Goal: Use online tool/utility: Utilize a website feature to perform a specific function

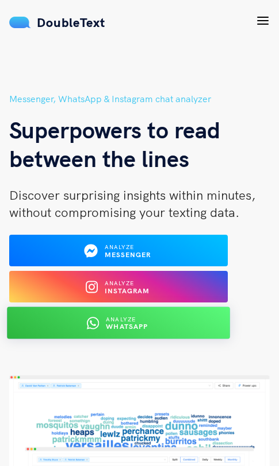
click at [138, 325] on b "WhatsApp" at bounding box center [127, 327] width 42 height 9
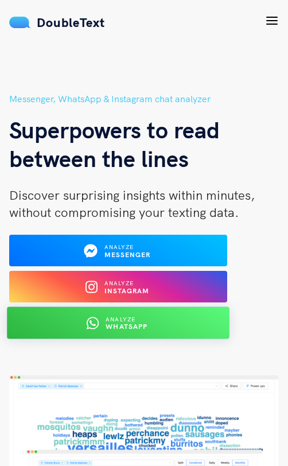
click at [110, 332] on div "Analyze WhatsApp" at bounding box center [118, 323] width 181 height 18
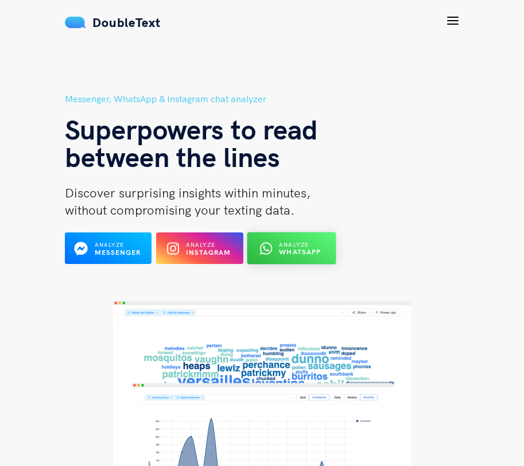
click at [278, 253] on b "WhatsApp" at bounding box center [301, 252] width 42 height 9
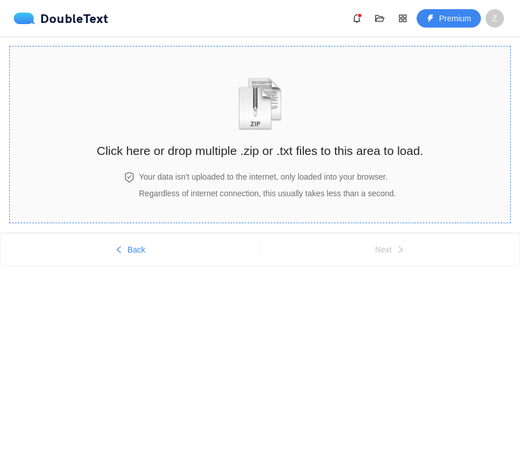
click at [253, 127] on img "zipOrTextIcon" at bounding box center [259, 104] width 53 height 53
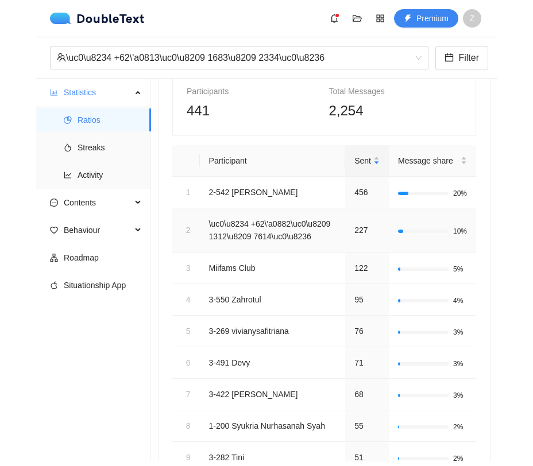
scroll to position [90, 0]
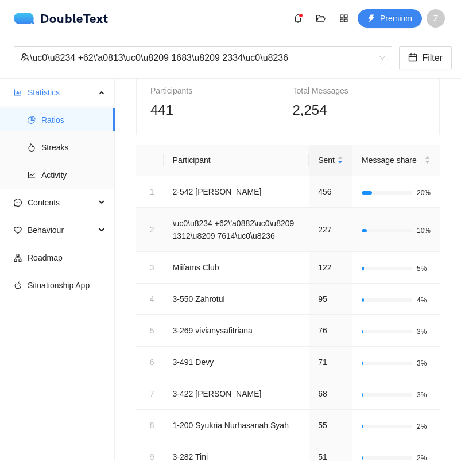
click at [208, 235] on td "\uc0\u8234 +62\'a0882\uc0\u8209 1312\u8209 7614\uc0\u8236" at bounding box center [237, 230] width 146 height 44
click at [208, 239] on td "\uc0\u8234 +62\'a0882\uc0\u8209 1312\u8209 7614\uc0\u8236" at bounding box center [237, 230] width 146 height 44
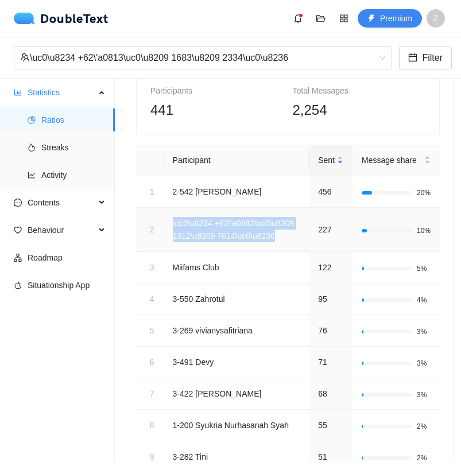
drag, startPoint x: 172, startPoint y: 222, endPoint x: 285, endPoint y: 251, distance: 116.7
click at [286, 251] on td "\uc0\u8234 +62\'a0882\uc0\u8209 1312\u8209 7614\uc0\u8236" at bounding box center [237, 230] width 146 height 44
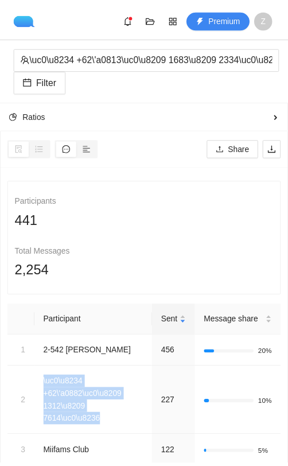
scroll to position [0, 0]
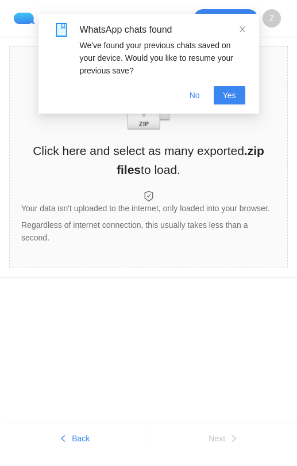
click at [131, 129] on img "zipOrTextIcon" at bounding box center [148, 104] width 53 height 53
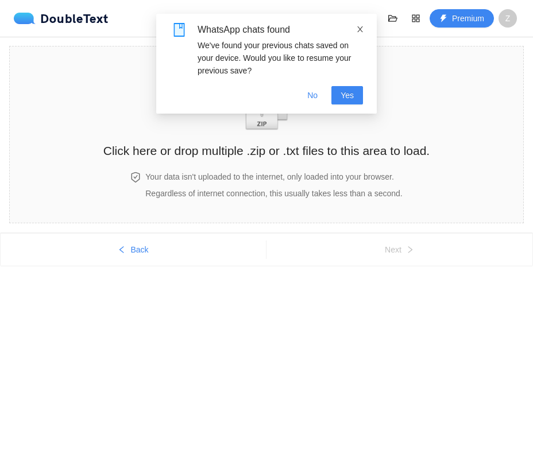
click at [296, 29] on icon "close" at bounding box center [360, 29] width 8 height 8
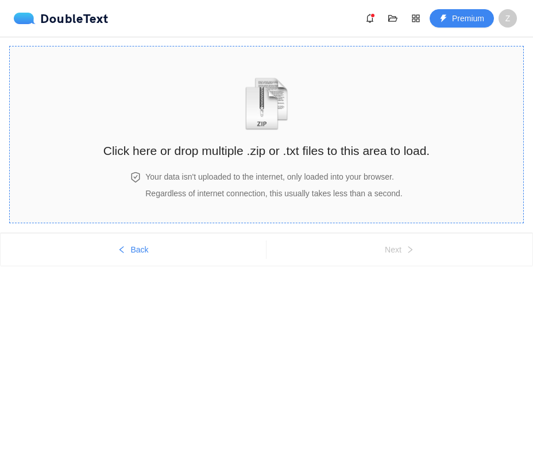
click at [271, 119] on img "zipOrTextIcon" at bounding box center [266, 104] width 53 height 53
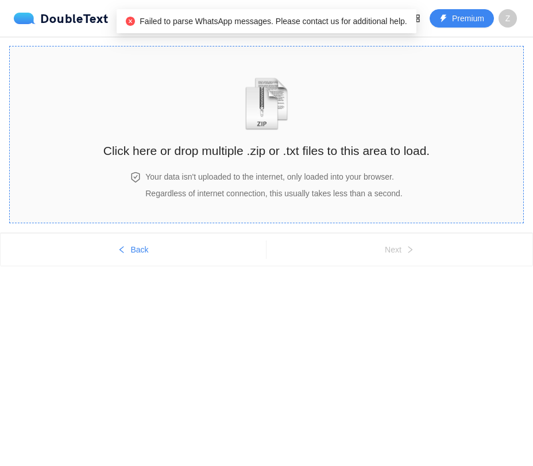
click at [287, 129] on img "zipOrTextIcon" at bounding box center [266, 104] width 53 height 53
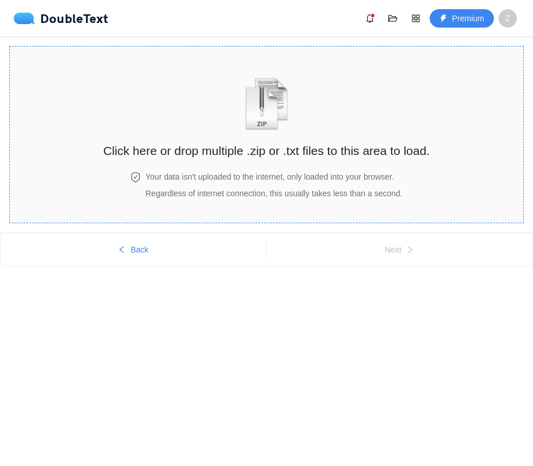
click at [280, 138] on div "Click here or drop multiple .zip or .txt files to this area to load." at bounding box center [266, 109] width 326 height 102
click at [235, 128] on div "Click here or drop multiple .zip or .txt files to this area to load." at bounding box center [266, 109] width 326 height 102
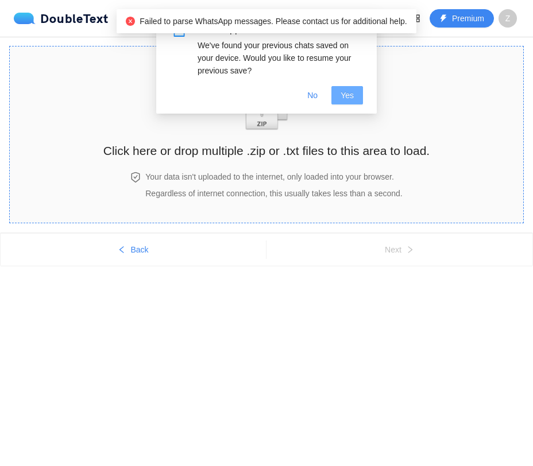
drag, startPoint x: 349, startPoint y: 90, endPoint x: 353, endPoint y: 175, distance: 85.7
click at [355, 175] on body "DoubleText Premium Z Click here or drop multiple .zip or .txt files to this are…" at bounding box center [266, 233] width 533 height 466
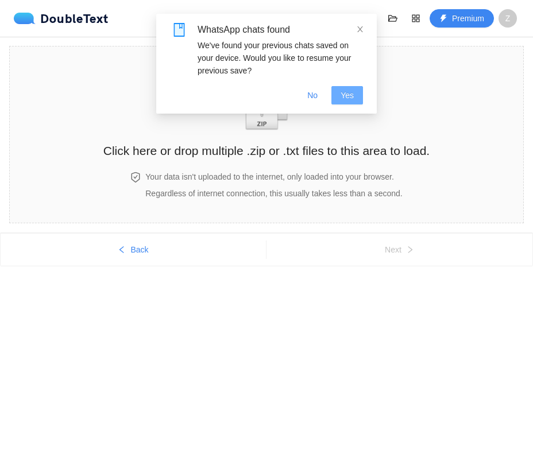
click at [344, 91] on span "Yes" at bounding box center [347, 95] width 13 height 13
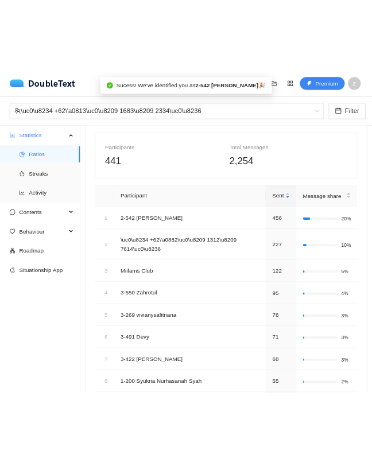
scroll to position [49, 0]
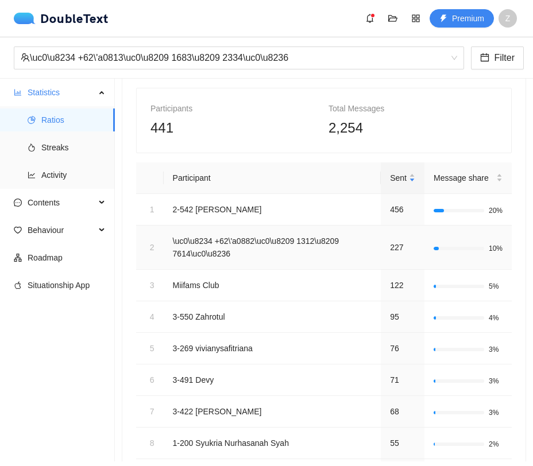
click at [240, 237] on td "\uc0\u8234 +62\'a0882\uc0\u8209 1312\u8209 7614\uc0\u8236" at bounding box center [273, 248] width 218 height 44
click at [246, 251] on td "\uc0\u8234 +62\'a0882\uc0\u8209 1312\u8209 7614\uc0\u8236" at bounding box center [273, 248] width 218 height 44
drag, startPoint x: 221, startPoint y: 241, endPoint x: 242, endPoint y: 258, distance: 26.9
click at [243, 258] on td "\uc0\u8234 +62\'a0882\uc0\u8209 1312\u8209 7614\uc0\u8236" at bounding box center [273, 248] width 218 height 44
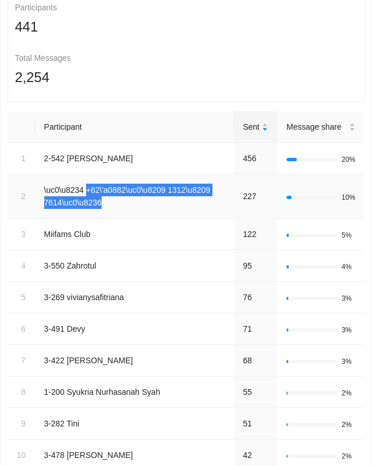
scroll to position [196, 0]
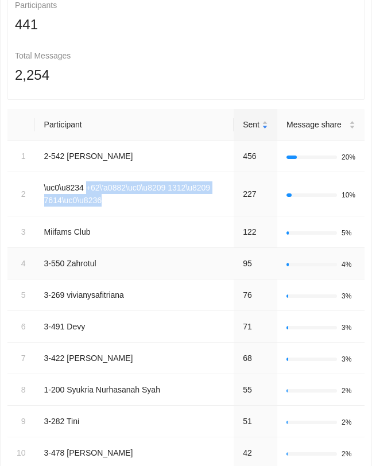
click at [96, 268] on td "3-550 Zahrotul" at bounding box center [134, 264] width 199 height 32
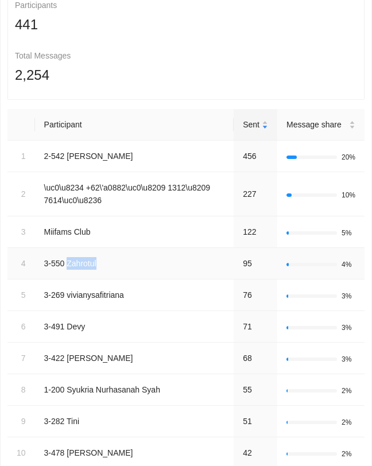
click at [96, 268] on td "3-550 Zahrotul" at bounding box center [134, 264] width 199 height 32
click at [114, 190] on td "\uc0\u8234 +62\'a0882\uc0\u8209 1312\u8209 7614\uc0\u8236" at bounding box center [134, 194] width 199 height 44
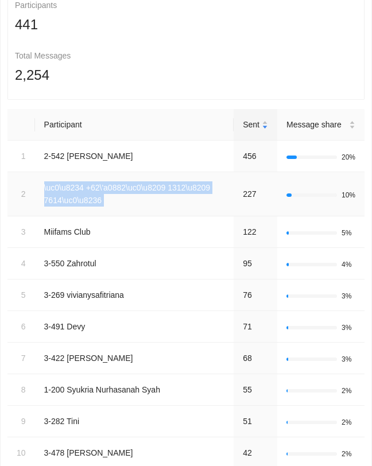
click at [114, 190] on td "\uc0\u8234 +62\'a0882\uc0\u8209 1312\u8209 7614\uc0\u8236" at bounding box center [134, 194] width 199 height 44
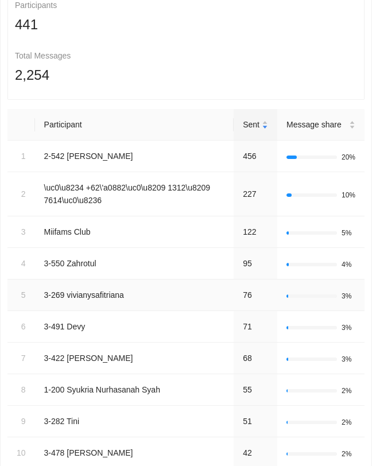
click at [94, 295] on td "3-269 vivianysafitriana" at bounding box center [134, 296] width 199 height 32
click at [117, 200] on td "\uc0\u8234 +62\'a0882\uc0\u8209 1312\u8209 7614\uc0\u8236" at bounding box center [134, 194] width 199 height 44
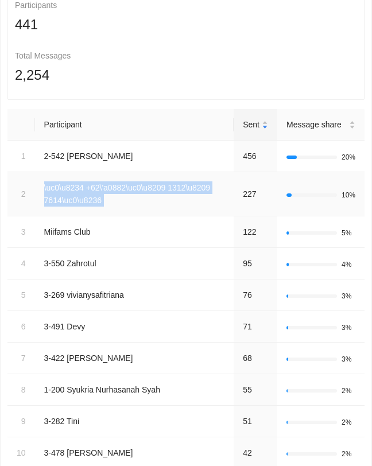
click at [117, 200] on td "\uc0\u8234 +62\'a0882\uc0\u8209 1312\u8209 7614\uc0\u8236" at bounding box center [134, 194] width 199 height 44
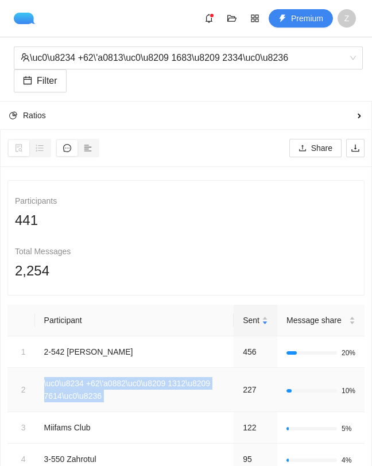
scroll to position [258, 0]
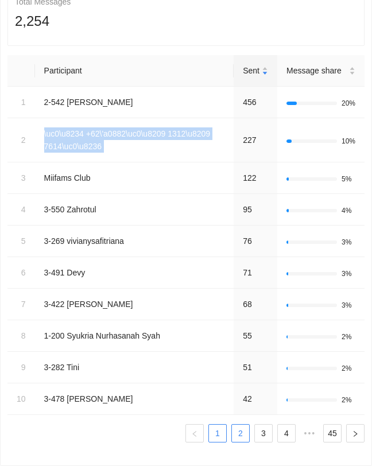
click at [233, 431] on link "2" at bounding box center [240, 433] width 17 height 17
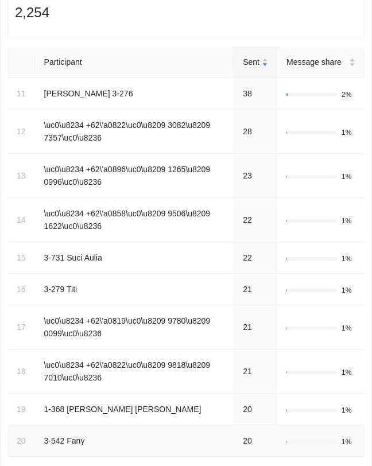
scroll to position [309, 0]
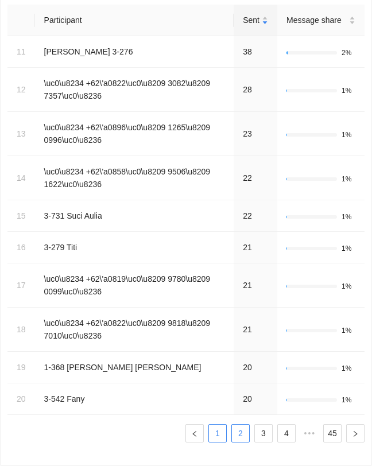
click at [209, 427] on link "1" at bounding box center [217, 433] width 17 height 17
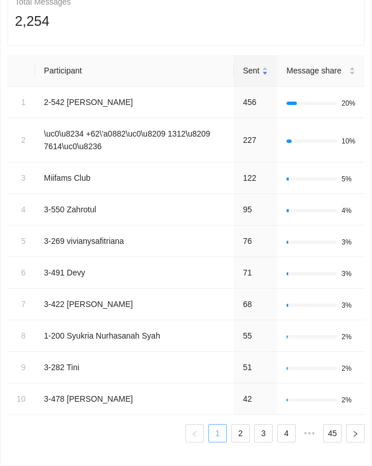
scroll to position [258, 0]
click at [90, 129] on td "\uc0\u8234 +62\'a0882\uc0\u8209 1312\u8209 7614\uc0\u8236" at bounding box center [134, 140] width 199 height 44
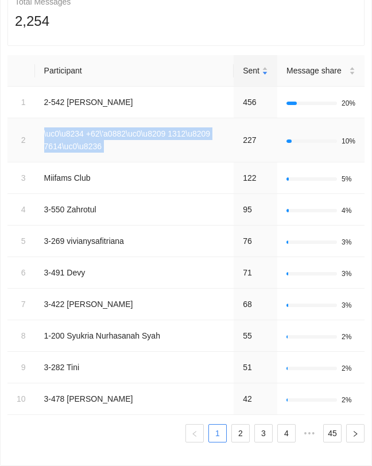
click at [90, 129] on td "\uc0\u8234 +62\'a0882\uc0\u8209 1312\u8209 7614\uc0\u8236" at bounding box center [134, 140] width 199 height 44
copy td "\uc0\u8234 +62\'a0882\uc0\u8209 1312\u8209 7614\uc0\u8236"
click at [232, 430] on link "2" at bounding box center [240, 433] width 17 height 17
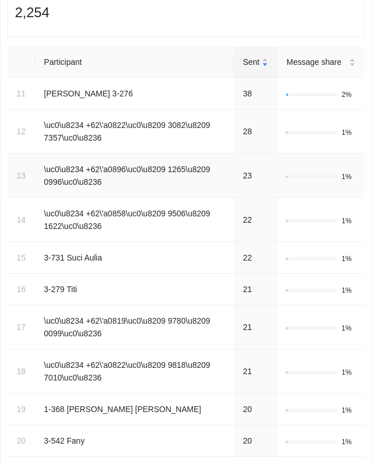
scroll to position [309, 0]
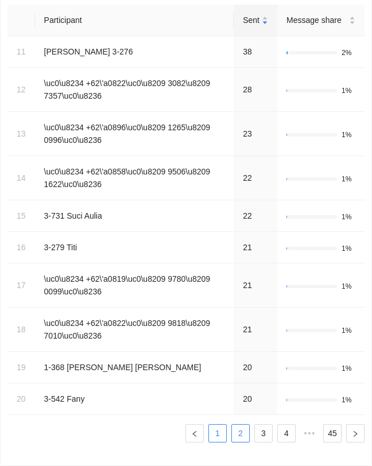
click at [209, 431] on link "1" at bounding box center [217, 433] width 17 height 17
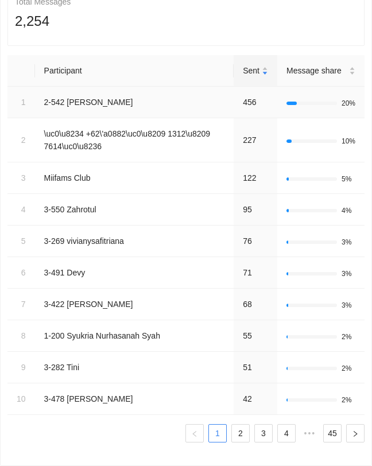
click at [92, 92] on td "2-542 Devania Soukotta" at bounding box center [134, 103] width 199 height 32
click at [117, 124] on td "\uc0\u8234 +62\'a0882\uc0\u8209 1312\u8209 7614\uc0\u8236" at bounding box center [134, 140] width 199 height 44
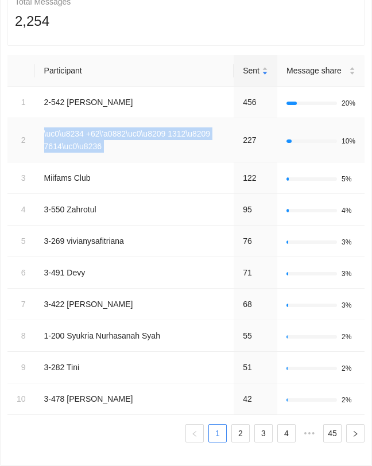
click at [117, 124] on td "\uc0\u8234 +62\'a0882\uc0\u8209 1312\u8209 7614\uc0\u8236" at bounding box center [134, 140] width 199 height 44
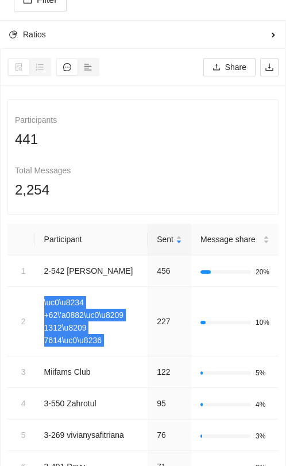
scroll to position [154, 0]
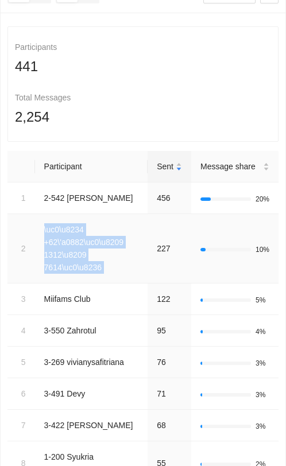
click at [156, 264] on td "227" at bounding box center [170, 248] width 44 height 69
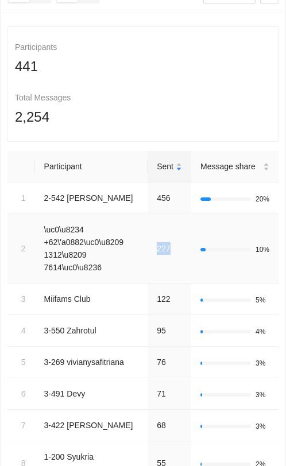
click at [156, 264] on td "227" at bounding box center [170, 248] width 44 height 69
click at [89, 342] on td "3-550 Zahrotul" at bounding box center [91, 331] width 113 height 32
click at [94, 252] on td "\uc0\u8234 +62\'a0882\uc0\u8209 1312\u8209 7614\uc0\u8236" at bounding box center [91, 248] width 113 height 69
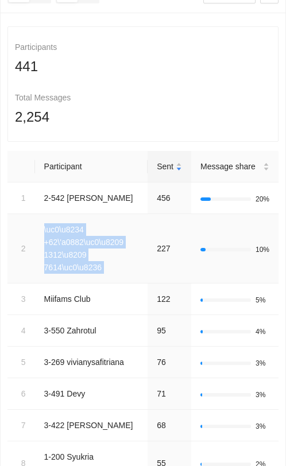
click at [94, 252] on td "\uc0\u8234 +62\'a0882\uc0\u8209 1312\u8209 7614\uc0\u8236" at bounding box center [91, 248] width 113 height 69
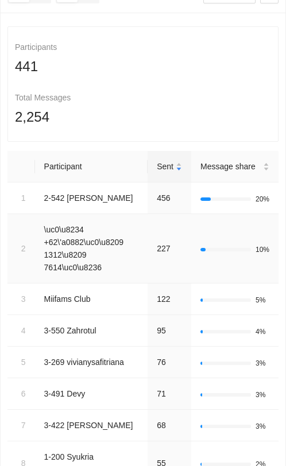
click at [162, 265] on td "227" at bounding box center [170, 248] width 44 height 69
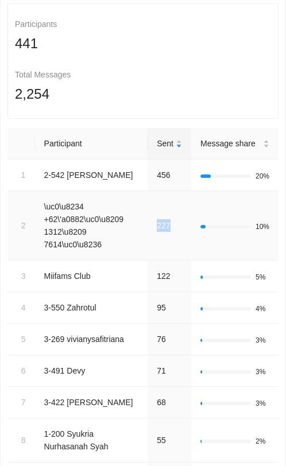
scroll to position [186, 0]
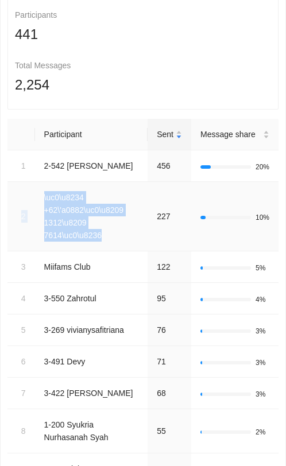
drag, startPoint x: 115, startPoint y: 254, endPoint x: 30, endPoint y: 199, distance: 101.8
click at [30, 199] on tr "2 \uc0\u8234 +62\'a0882\uc0\u8209 1312\u8209 7614\uc0\u8236 227 10%" at bounding box center [142, 216] width 271 height 69
click at [98, 223] on td "\uc0\u8234 +62\'a0882\uc0\u8209 1312\u8209 7614\uc0\u8236" at bounding box center [91, 216] width 113 height 69
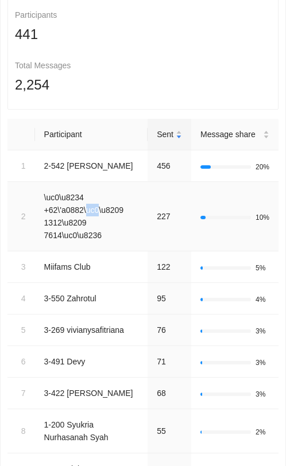
click at [98, 223] on td "\uc0\u8234 +62\'a0882\uc0\u8209 1312\u8209 7614\uc0\u8236" at bounding box center [91, 216] width 113 height 69
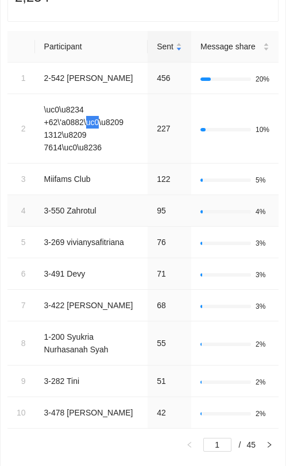
scroll to position [304, 0]
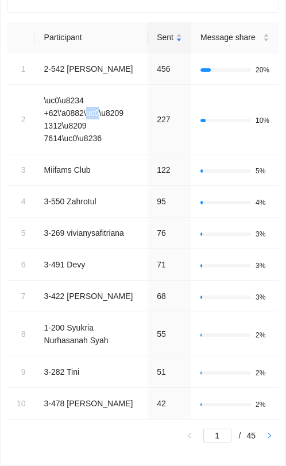
click at [266, 432] on icon "right" at bounding box center [269, 435] width 7 height 7
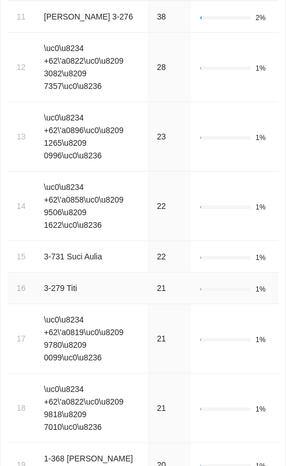
scroll to position [431, 0]
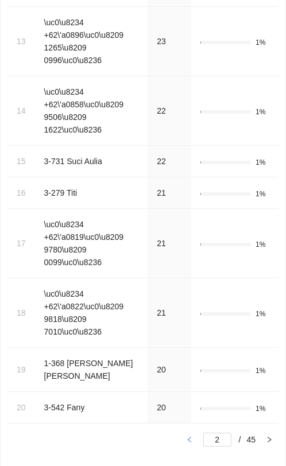
click at [180, 433] on button "button" at bounding box center [189, 440] width 18 height 14
type input "1"
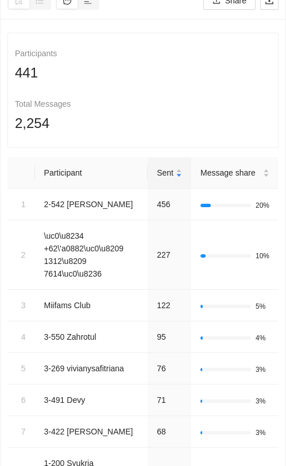
scroll to position [154, 0]
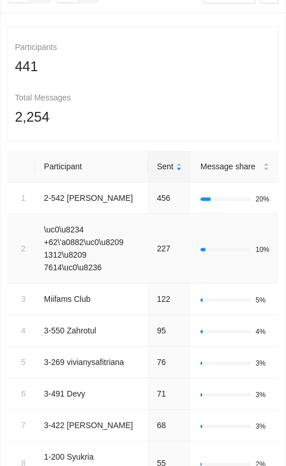
click at [98, 283] on td "\uc0\u8234 +62\'a0882\uc0\u8209 1312\u8209 7614\uc0\u8236" at bounding box center [91, 248] width 113 height 69
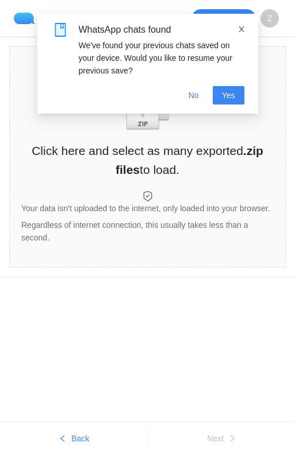
click at [237, 26] on icon "close" at bounding box center [241, 29] width 8 height 8
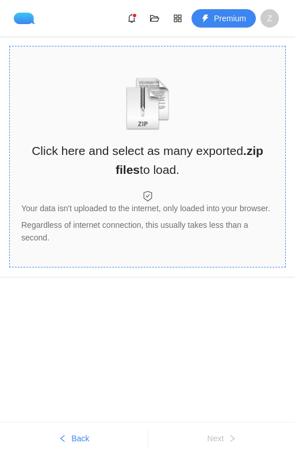
click at [118, 170] on b ".zip files" at bounding box center [189, 160] width 148 height 32
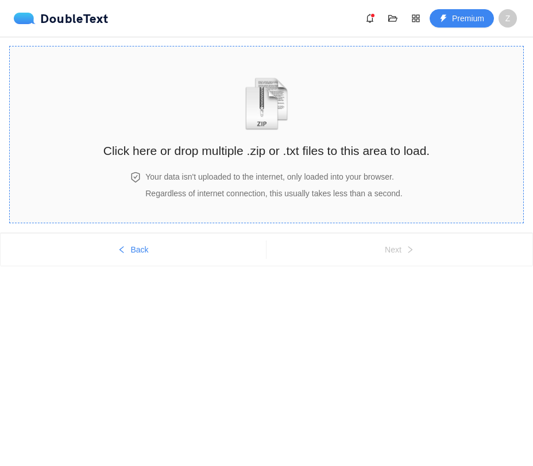
click at [277, 133] on div "Click here or drop multiple .zip or .txt files to this area to load." at bounding box center [266, 109] width 326 height 102
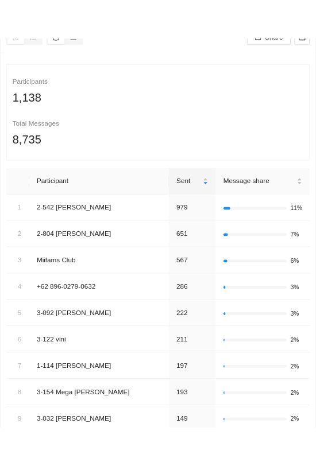
scroll to position [142, 0]
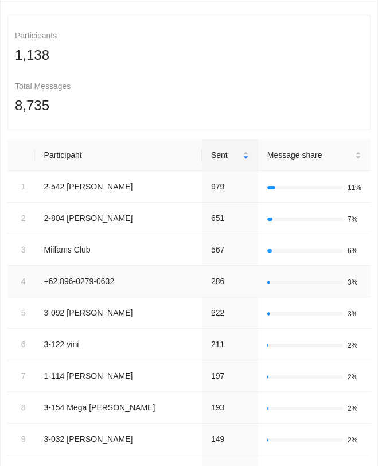
click at [92, 282] on td "‪+62 896‑0279‑0632‬" at bounding box center [118, 282] width 167 height 32
copy td "‪+62 896‑0279‑0632‬"
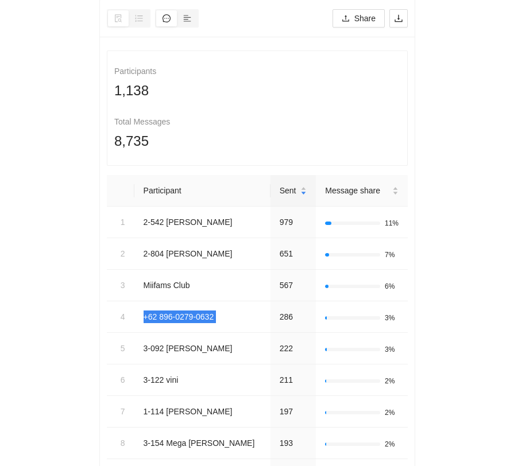
scroll to position [0, 0]
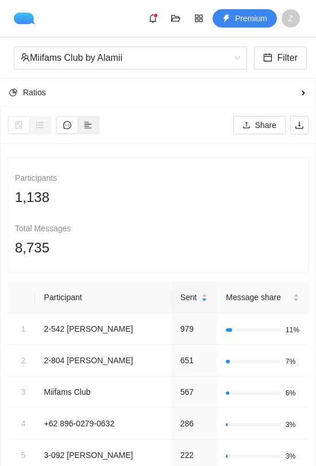
click at [87, 125] on icon "align-left" at bounding box center [88, 125] width 8 height 8
click at [78, 117] on input "radio" at bounding box center [78, 117] width 0 height 0
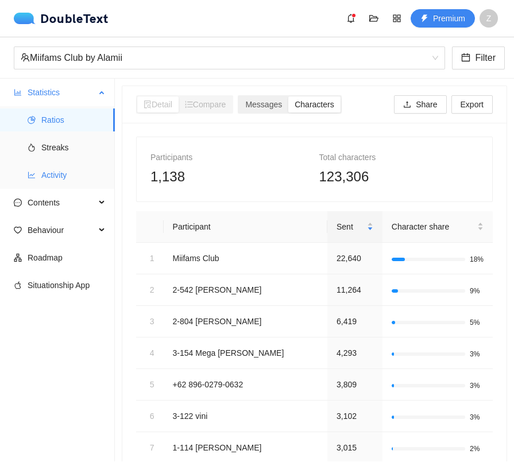
click at [64, 172] on span "Activity" at bounding box center [73, 175] width 64 height 23
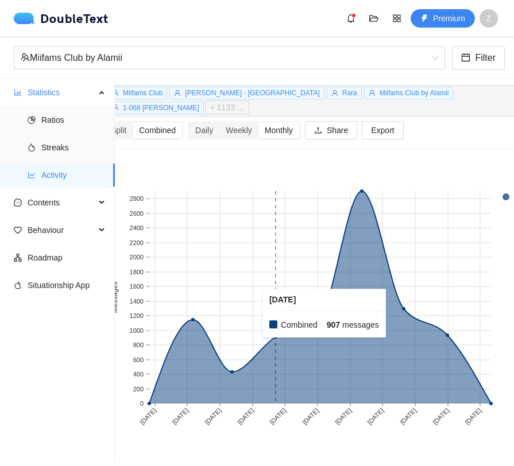
scroll to position [42, 40]
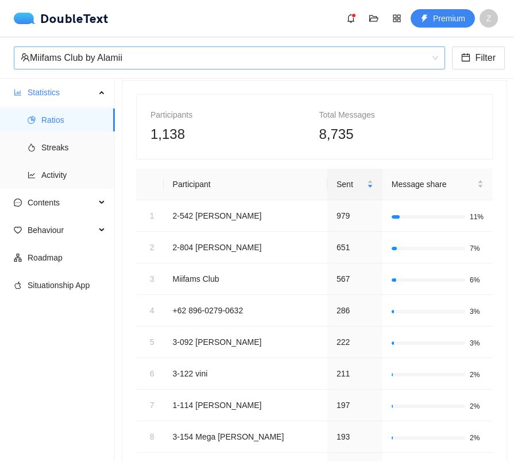
scroll to position [42, 0]
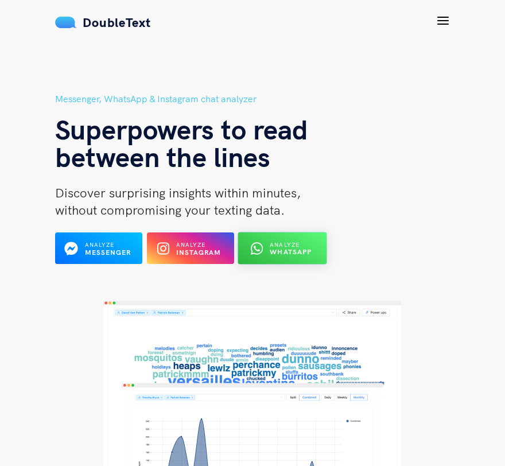
click at [269, 250] on div "Analyze WhatsApp" at bounding box center [282, 248] width 48 height 18
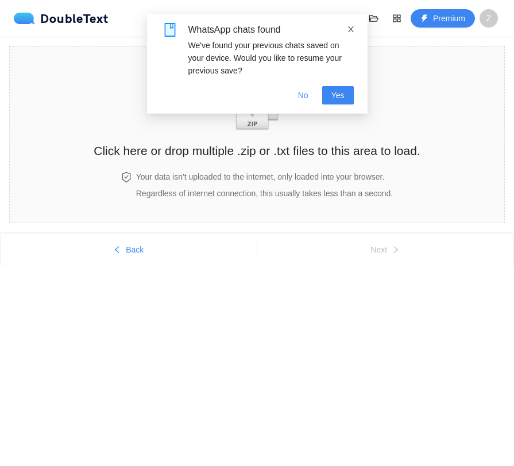
click at [349, 33] on icon "close" at bounding box center [351, 29] width 8 height 8
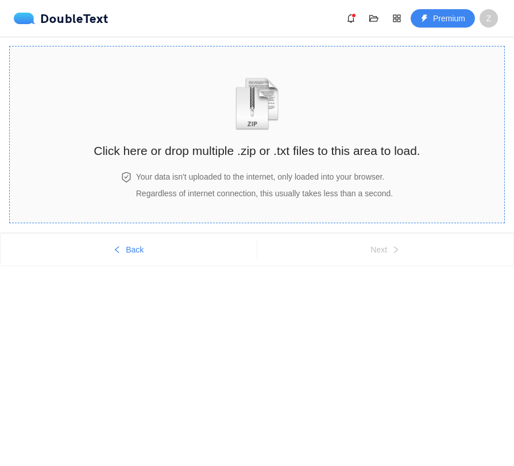
click at [260, 126] on img "zipOrTextIcon" at bounding box center [256, 104] width 53 height 53
